Goal: Information Seeking & Learning: Learn about a topic

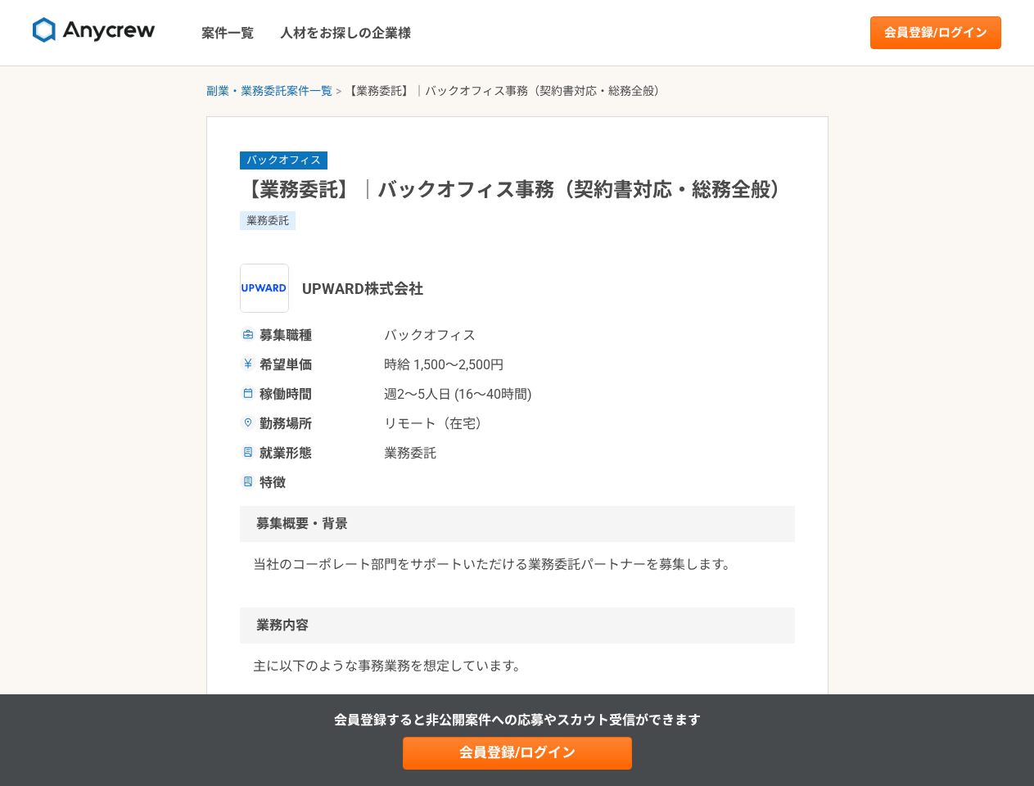
click at [517, 393] on span "週2〜5人日 (16〜40時間)" at bounding box center [466, 395] width 164 height 20
click at [94, 33] on img at bounding box center [94, 30] width 123 height 26
click at [936, 33] on link "会員登録/ログイン" at bounding box center [935, 32] width 131 height 33
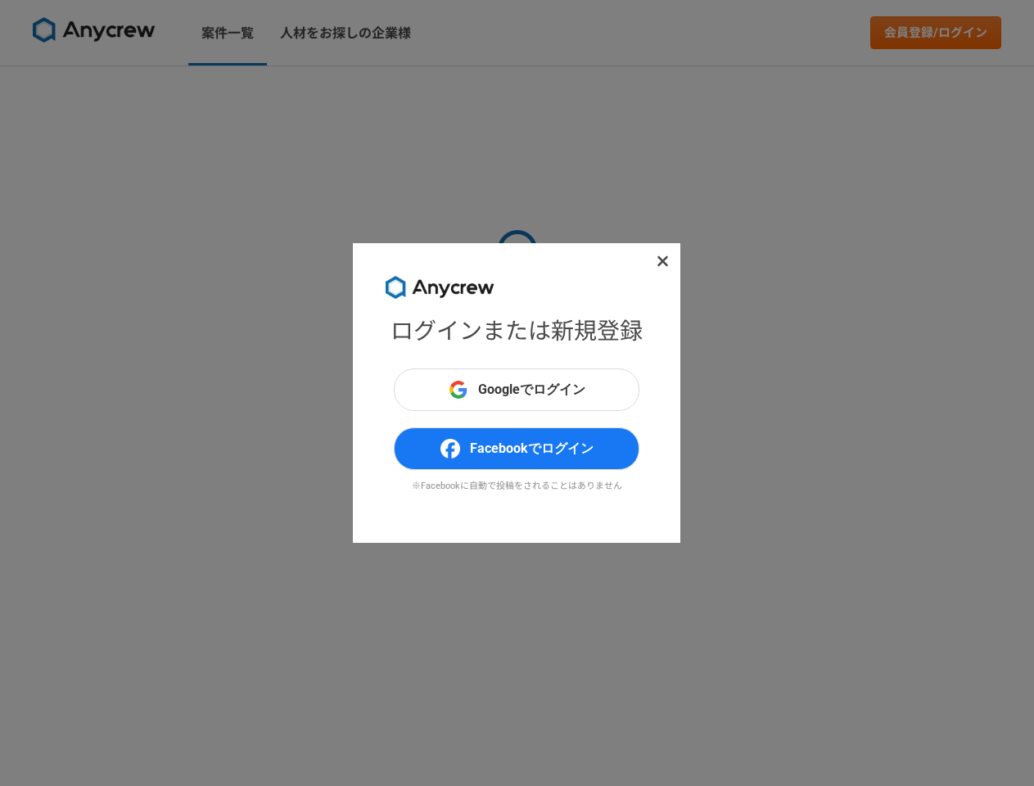
click at [269, 91] on div "ログインまたは新規登録 Googleでログイン Facebookでログイン ※Facebookに自動で投稿をされることはありません" at bounding box center [517, 393] width 1034 height 786
click at [517, 753] on div "ログインまたは新規登録 Googleでログイン Facebookでログイン ※Facebookに自動で投稿をされることはありません" at bounding box center [517, 393] width 1034 height 786
